Goal: Navigation & Orientation: Find specific page/section

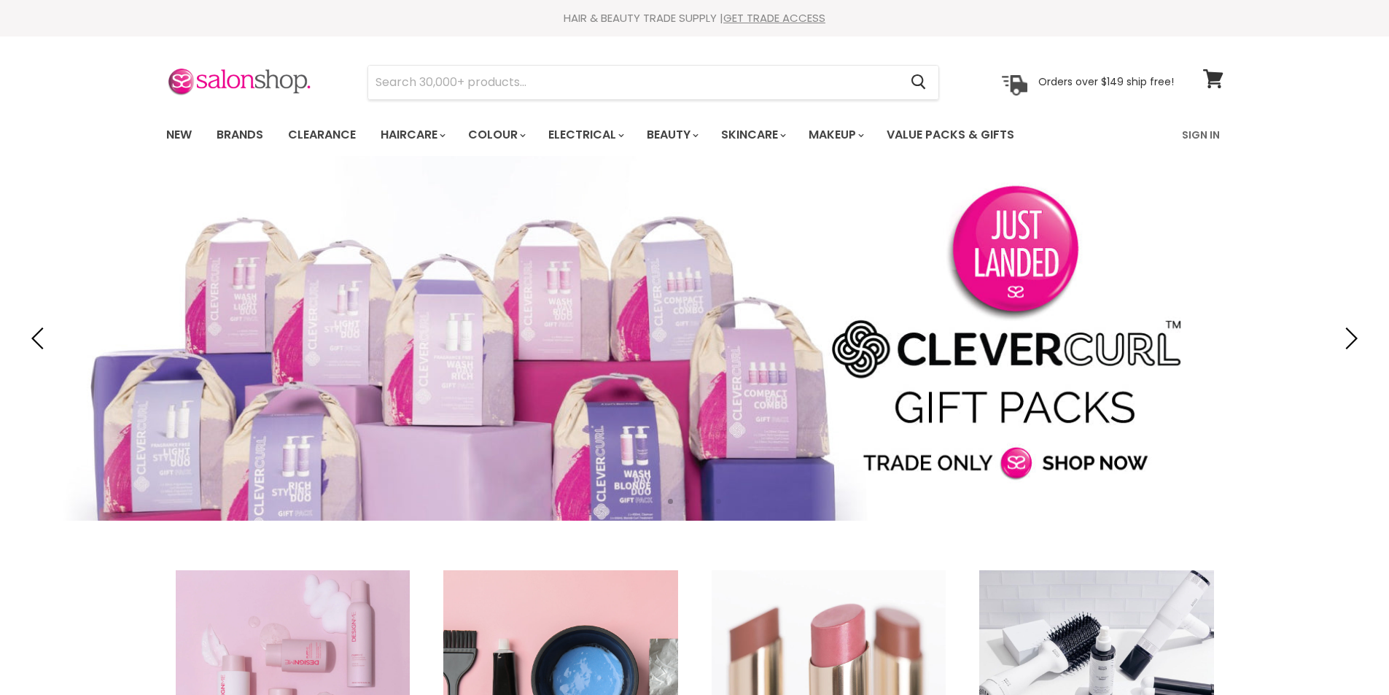
click at [176, 133] on link "New" at bounding box center [178, 135] width 47 height 31
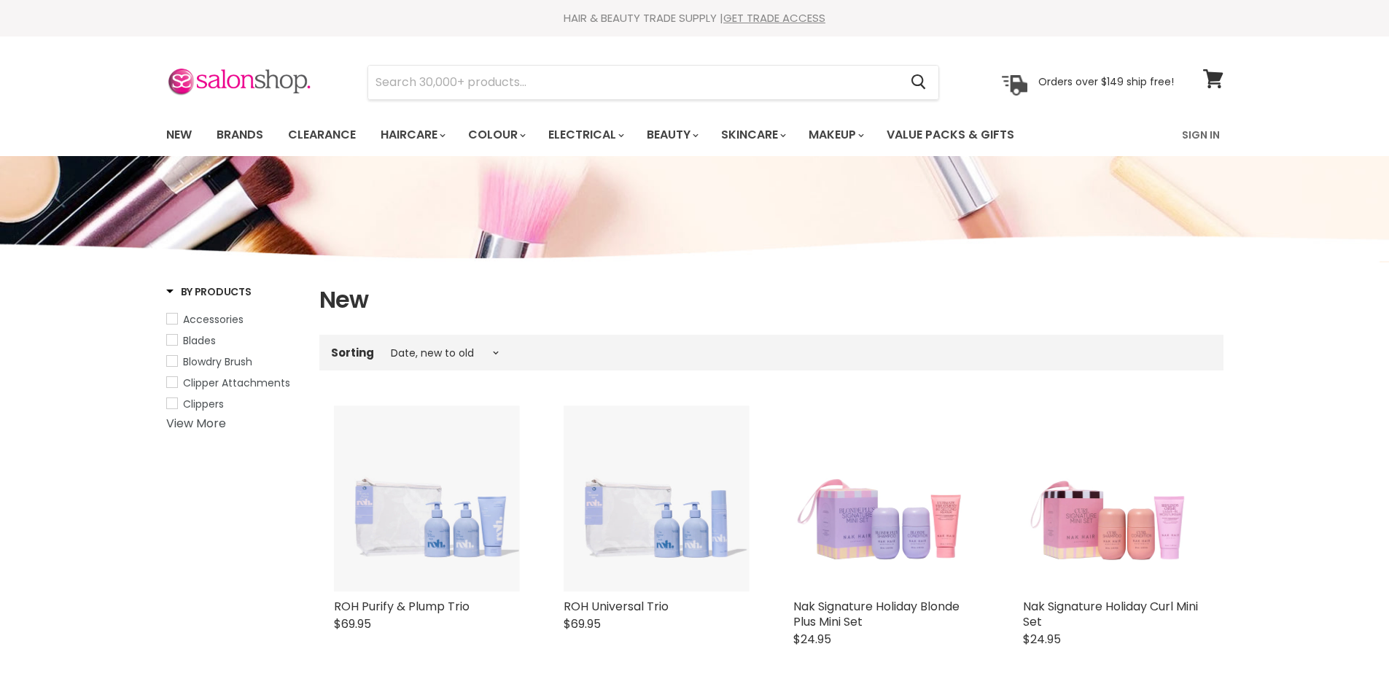
select select "created-descending"
click at [226, 132] on link "Brands" at bounding box center [240, 135] width 69 height 31
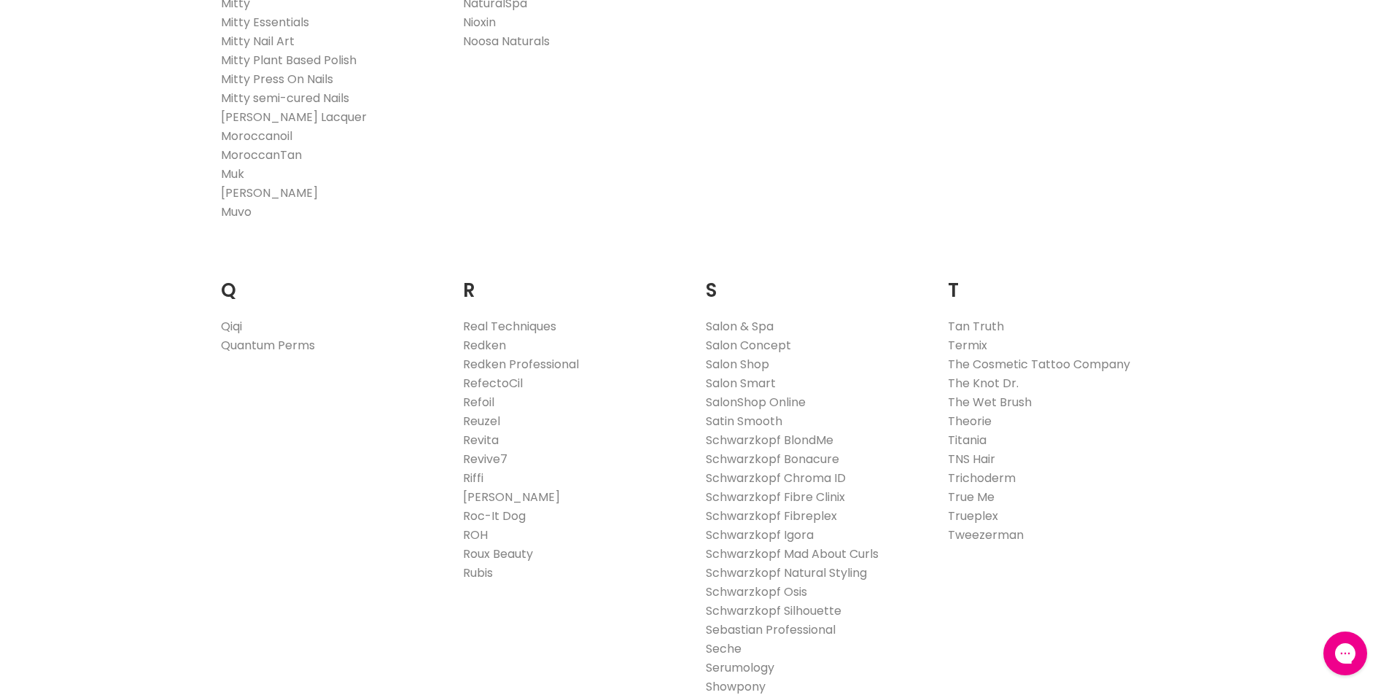
scroll to position [1749, 0]
